Goal: Task Accomplishment & Management: Use online tool/utility

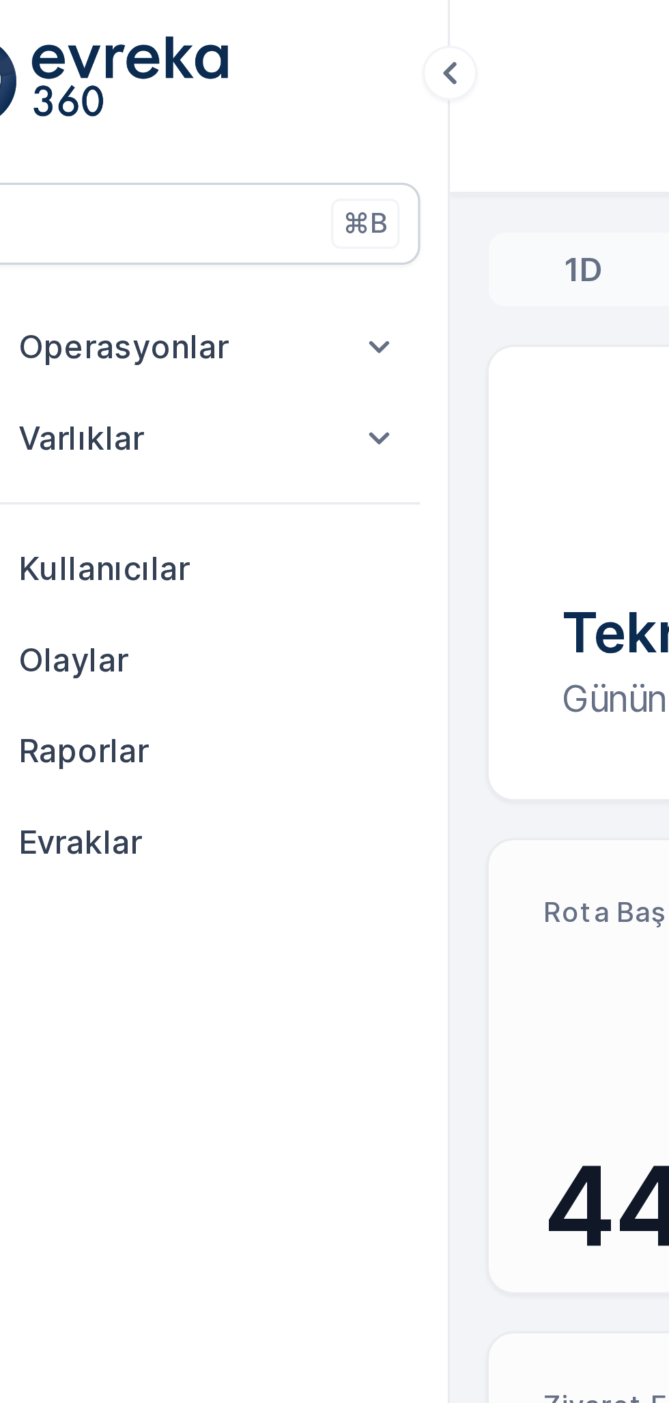
click at [57, 101] on p "Operasyonlar" at bounding box center [81, 104] width 93 height 14
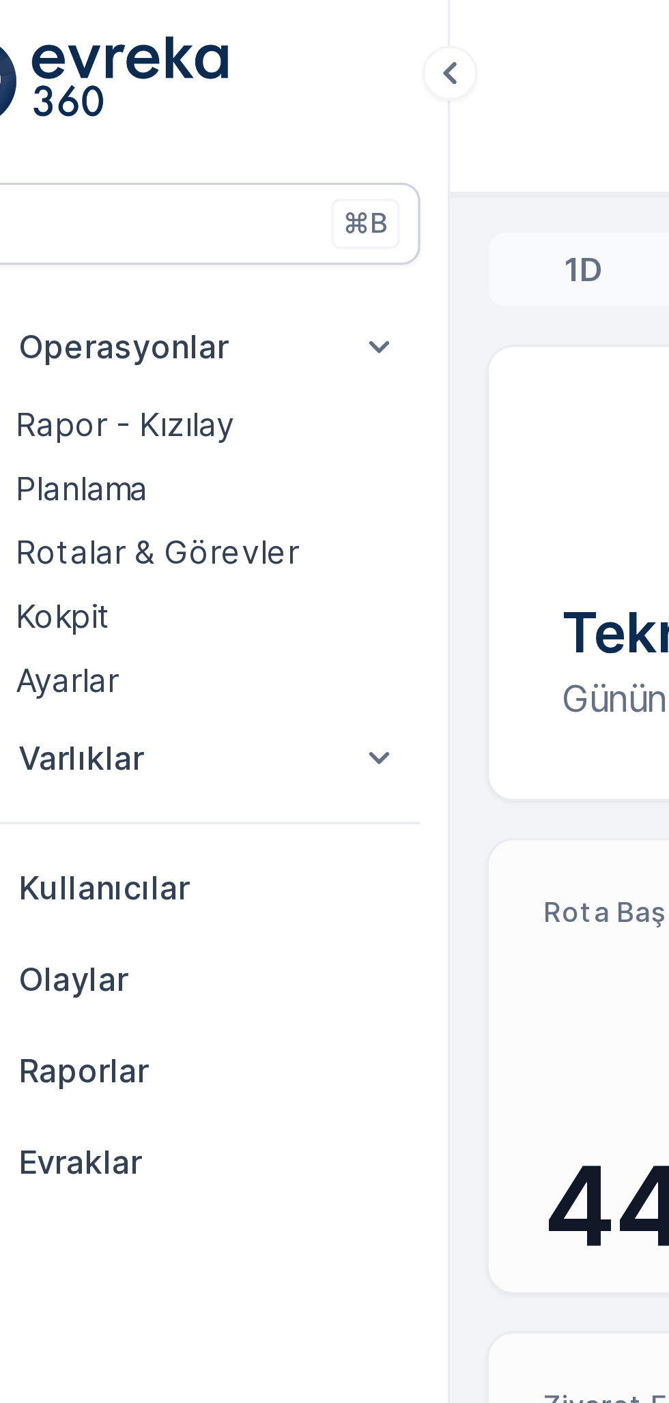
click at [47, 181] on p "Kokpit" at bounding box center [49, 184] width 29 height 14
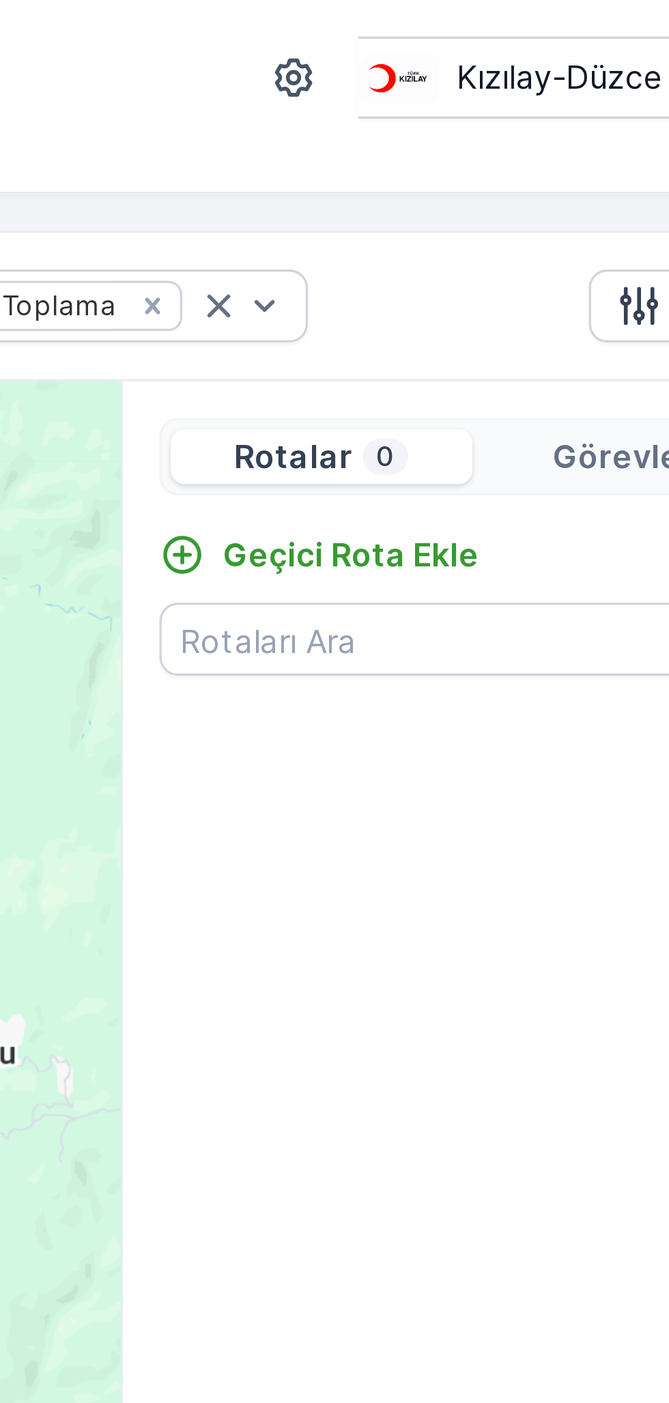
click at [509, 161] on p "Geçici Rota Ekle" at bounding box center [505, 166] width 76 height 14
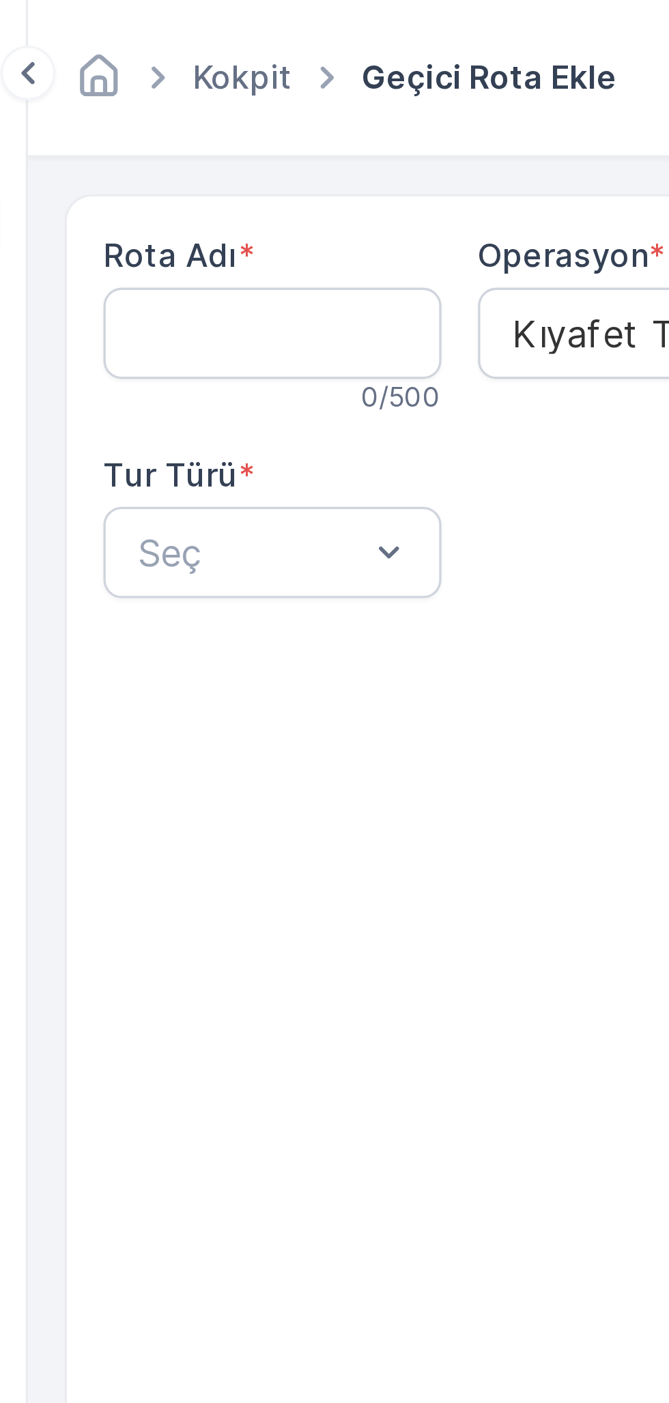
click at [216, 93] on Adı "Rota Adı" at bounding box center [237, 99] width 101 height 27
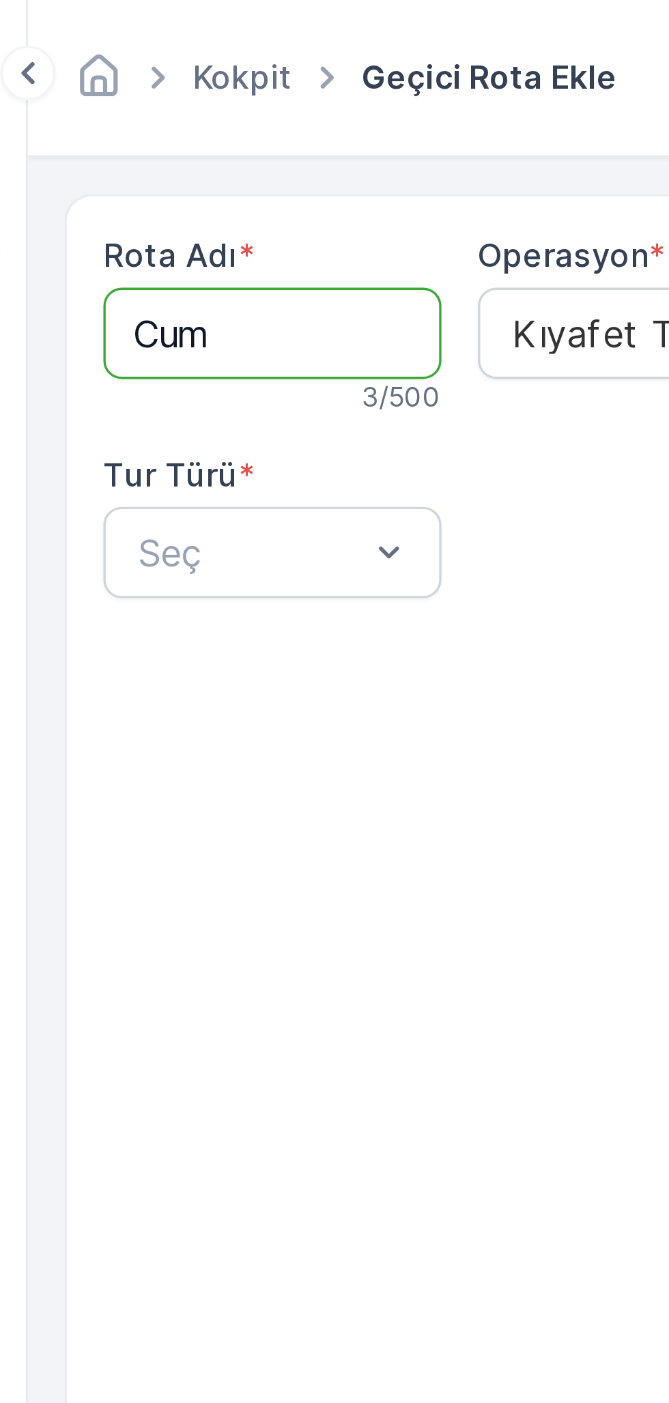
type Adı "CUMAYERİ"
click at [256, 96] on Adı "CUMAYERİ" at bounding box center [237, 99] width 101 height 27
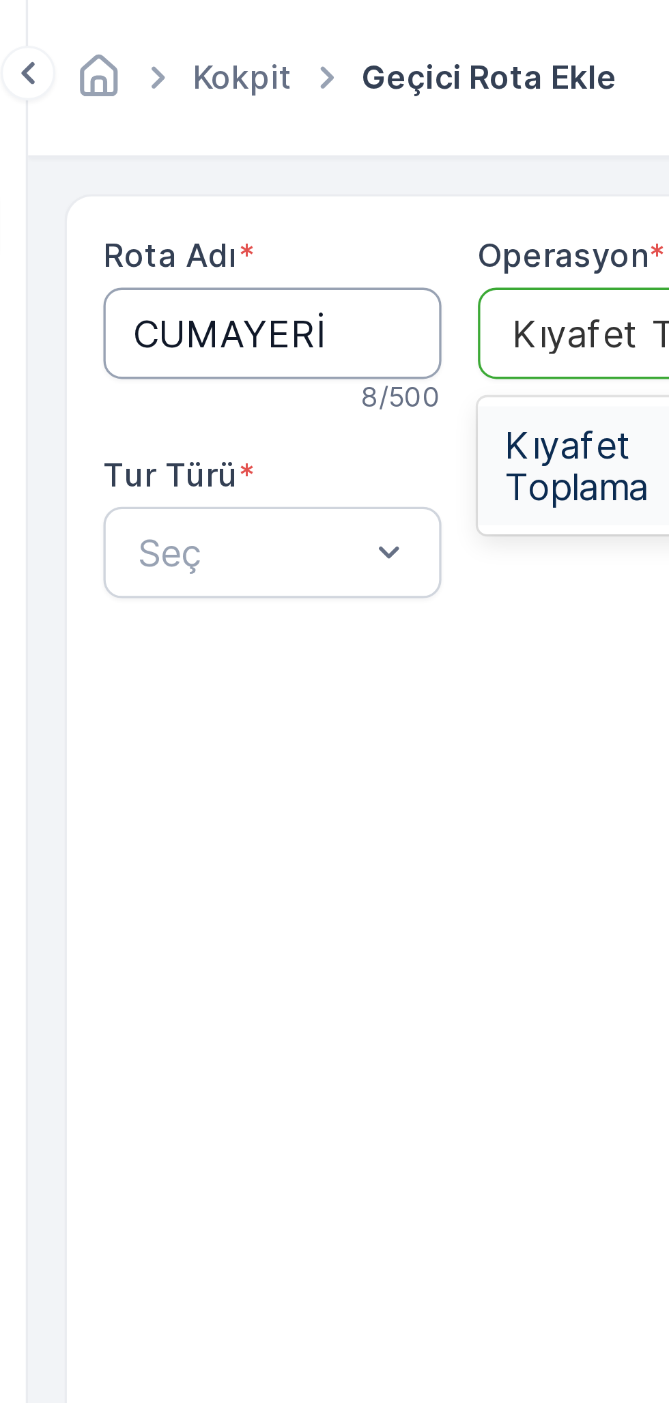
click at [325, 137] on span "Kıyafet Toplama" at bounding box center [349, 139] width 85 height 25
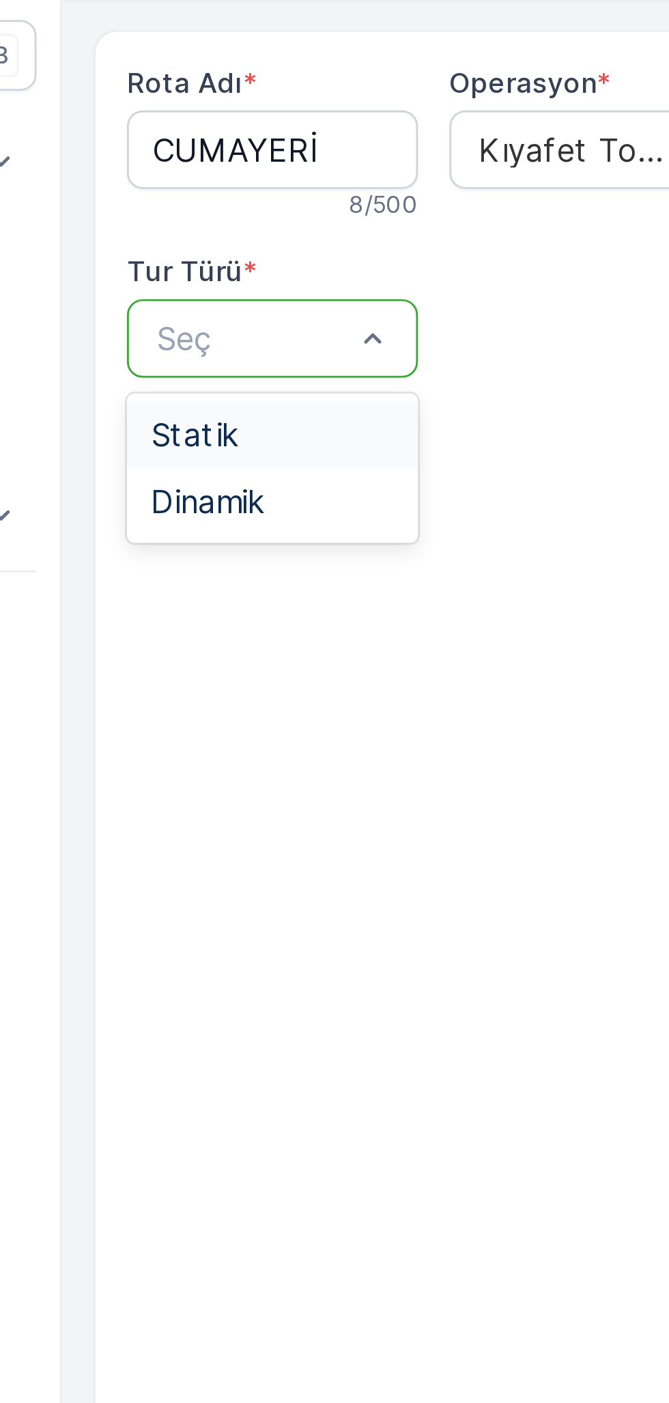
click at [220, 195] on span "Statik" at bounding box center [210, 198] width 30 height 12
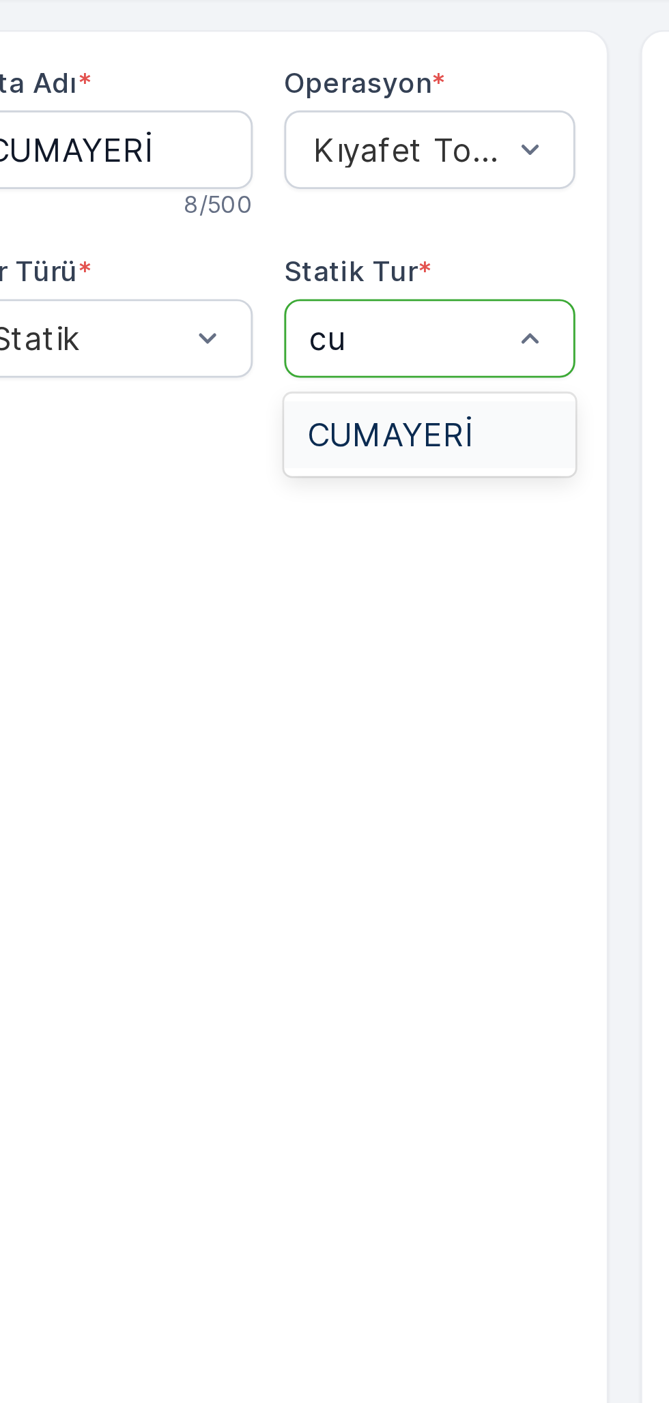
type input "cum"
click at [333, 201] on span "CUMAYERİ" at bounding box center [335, 198] width 57 height 12
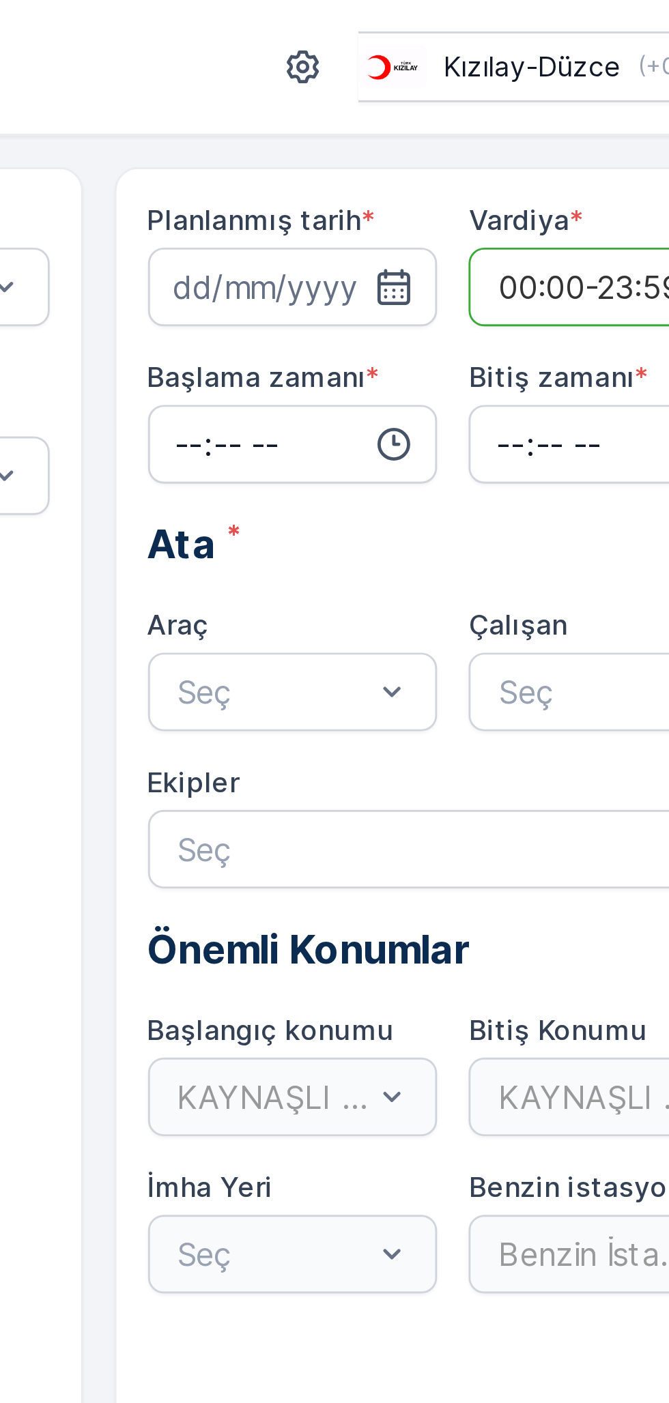
click at [513, 98] on icon "button" at bounding box center [520, 100] width 14 height 14
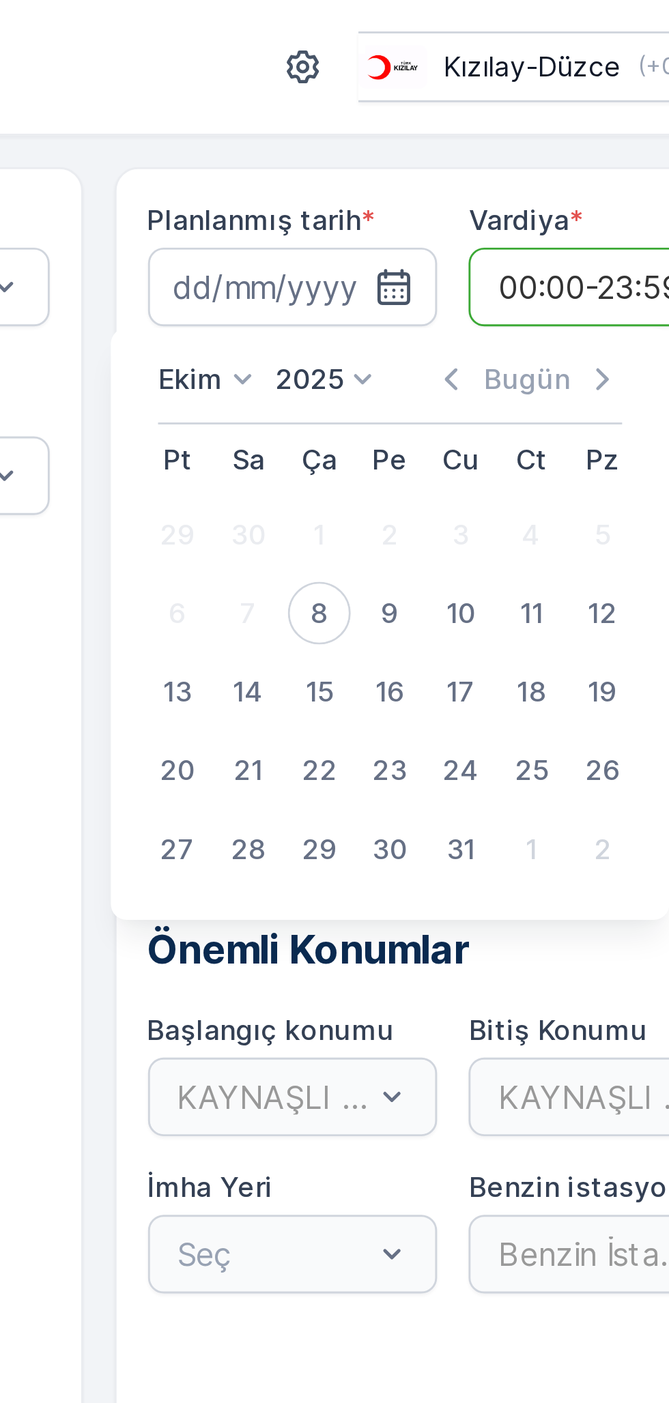
click at [497, 211] on div "8" at bounding box center [494, 213] width 22 height 22
type input "08.10.2025"
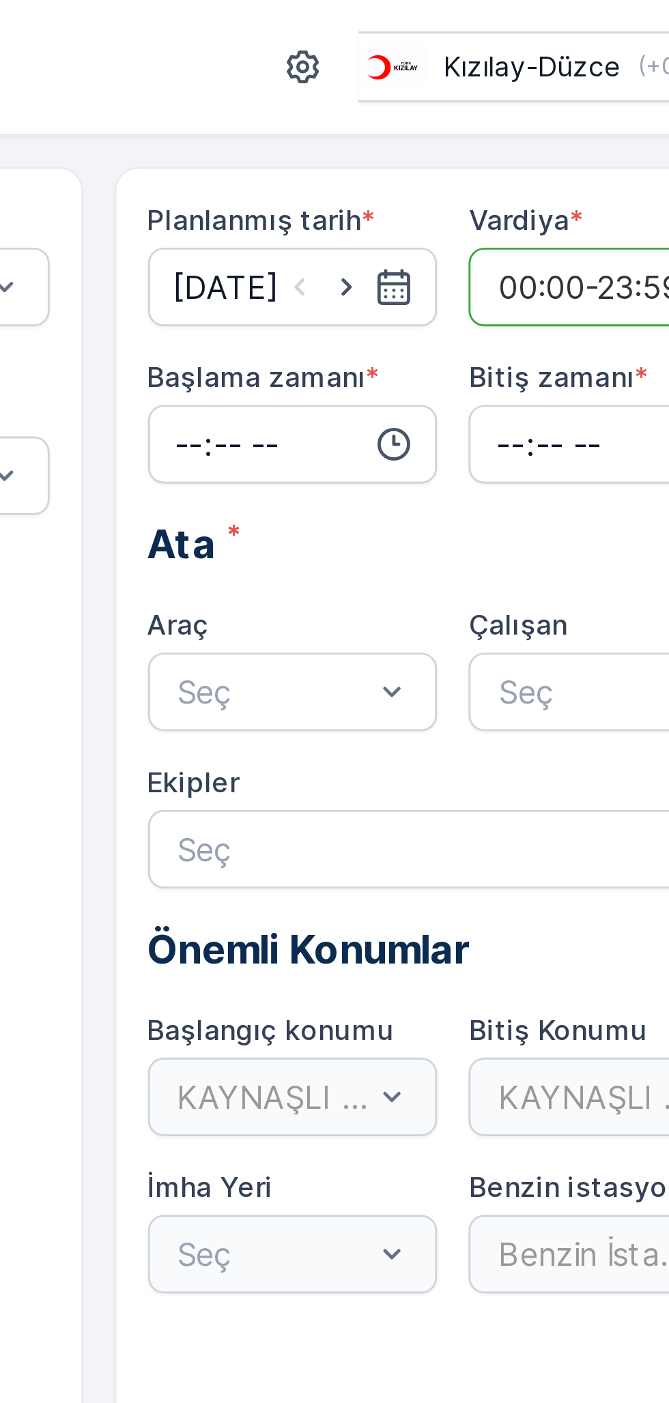
click at [486, 144] on input "time" at bounding box center [484, 154] width 101 height 27
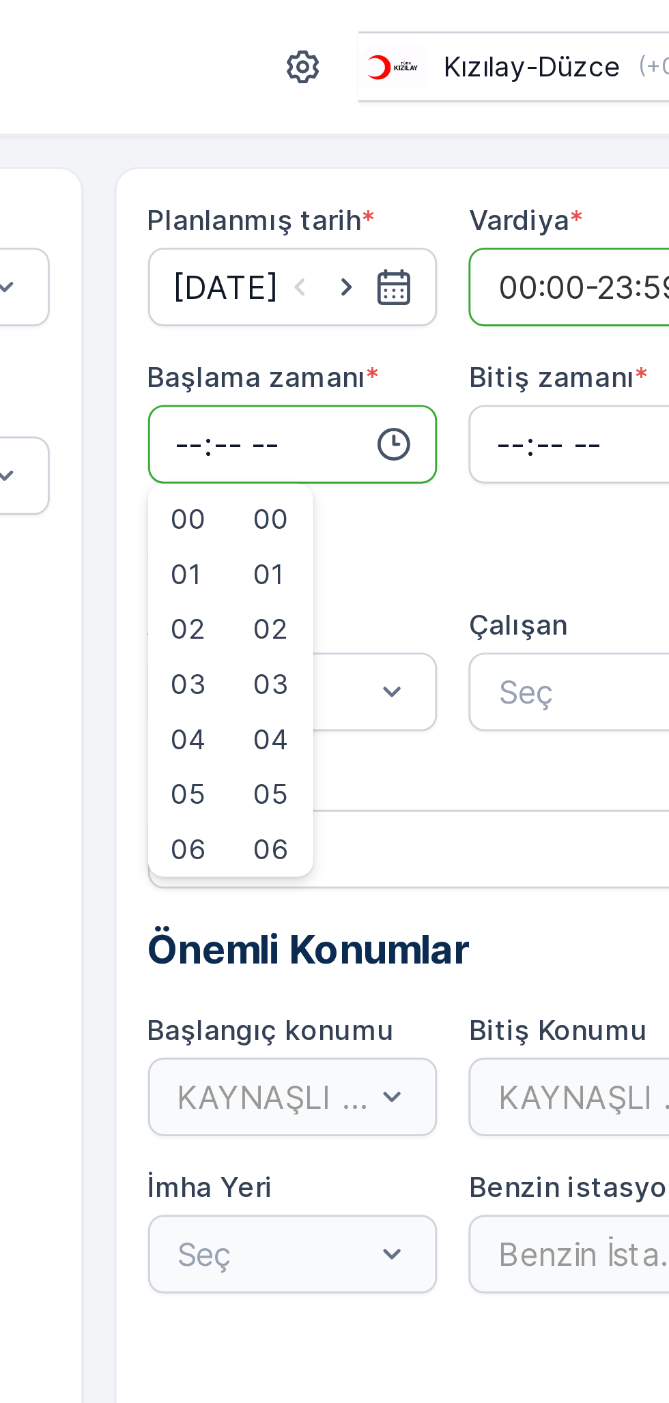
type input "07:51"
click at [569, 151] on input "time" at bounding box center [595, 154] width 101 height 27
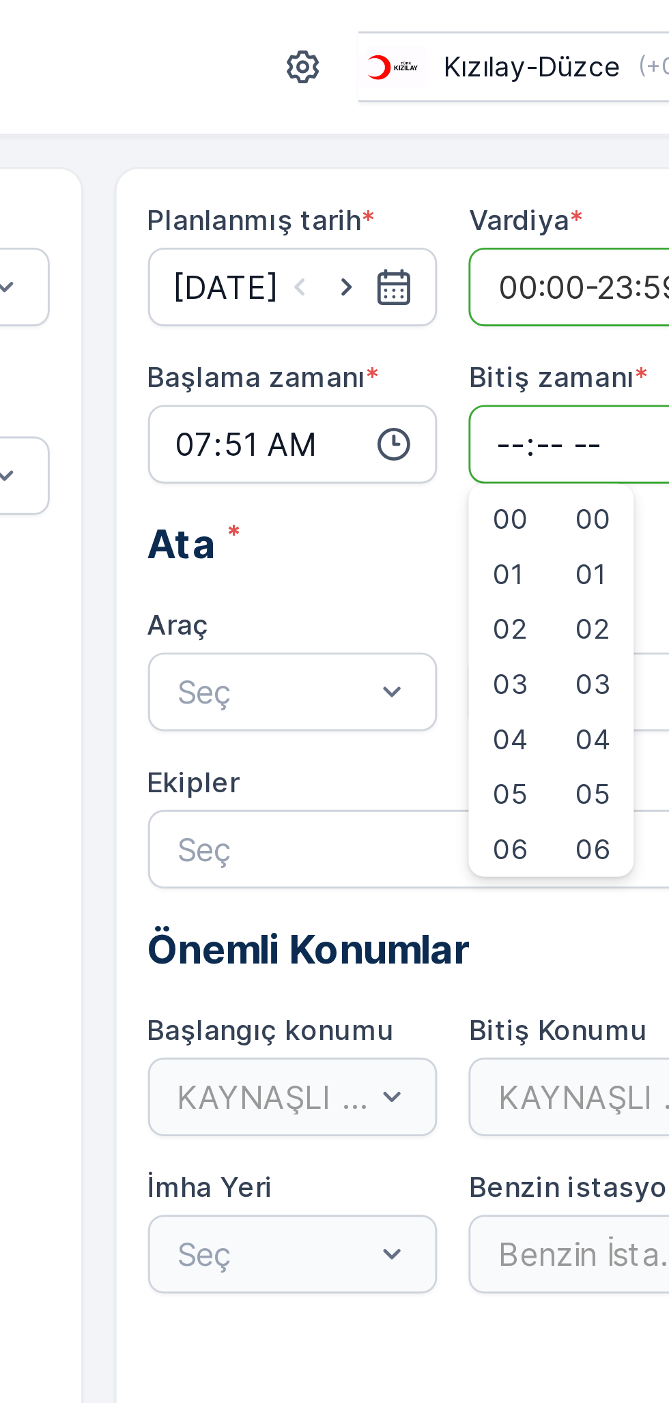
type input "19:00"
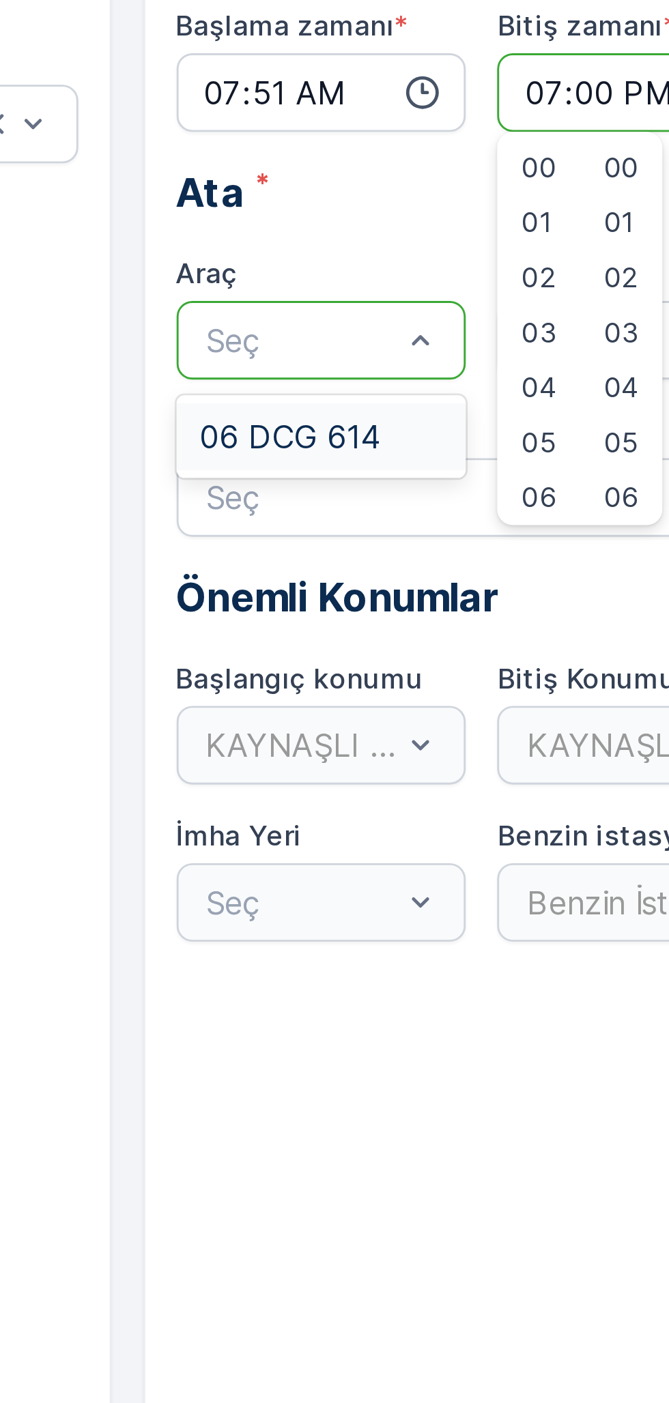
click at [484, 268] on span "06 DCG 614" at bounding box center [473, 274] width 63 height 12
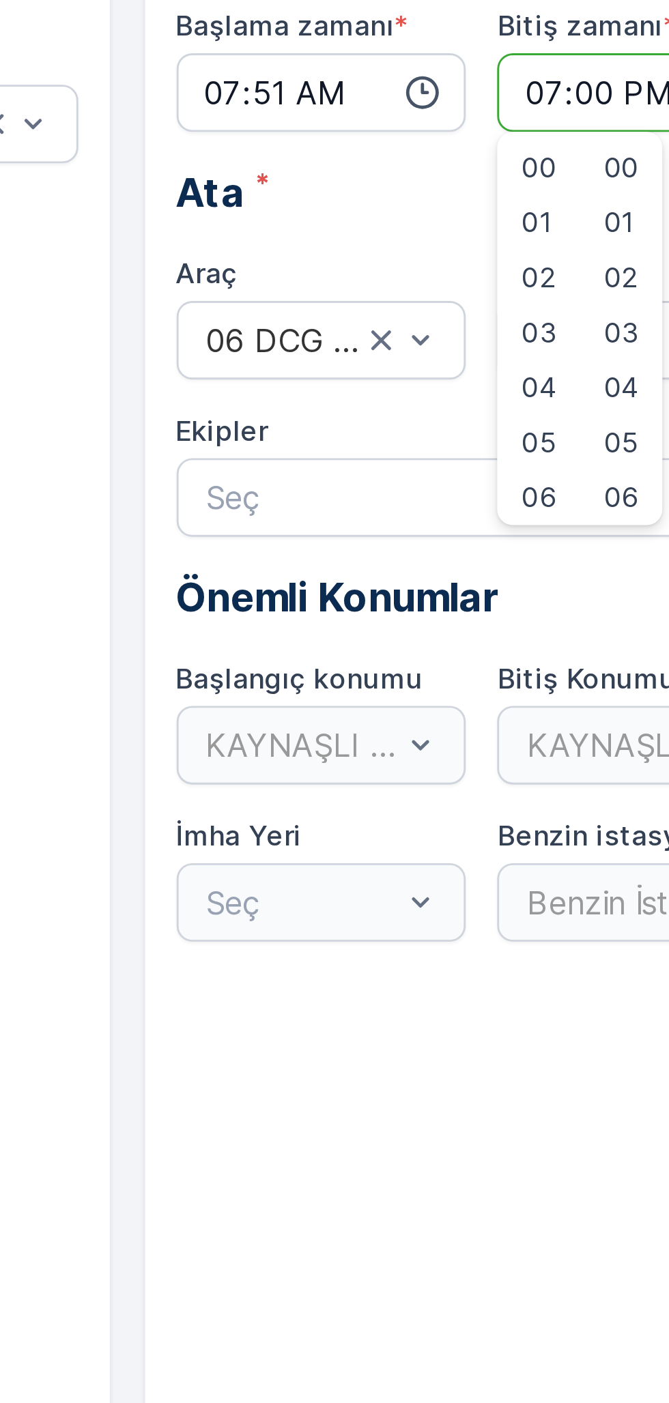
click at [476, 156] on input "07:51" at bounding box center [484, 154] width 101 height 27
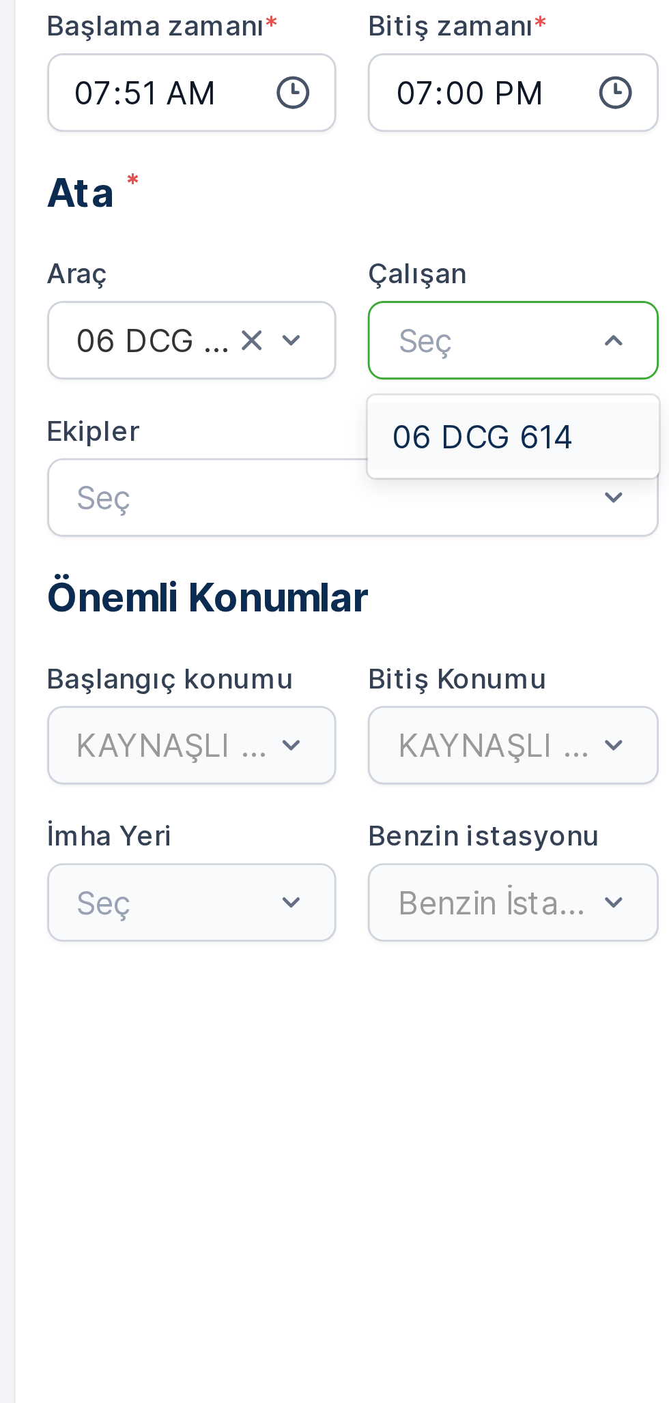
click at [591, 268] on span "06 DCG 614" at bounding box center [585, 274] width 63 height 12
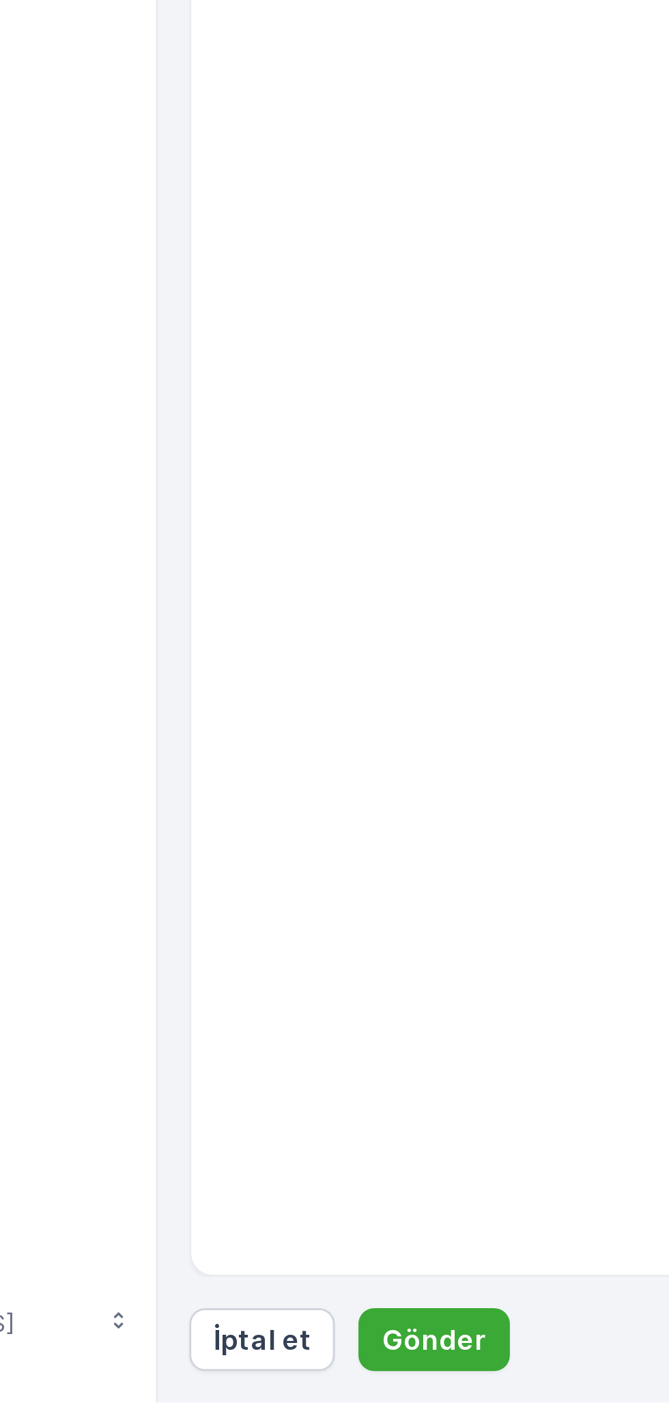
click at [260, 1382] on p "Gönder" at bounding box center [260, 1382] width 36 height 14
